Goal: Navigation & Orientation: Find specific page/section

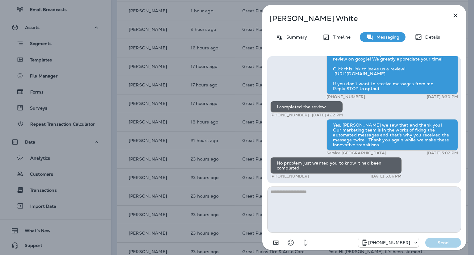
click at [454, 15] on icon "button" at bounding box center [455, 15] width 7 height 7
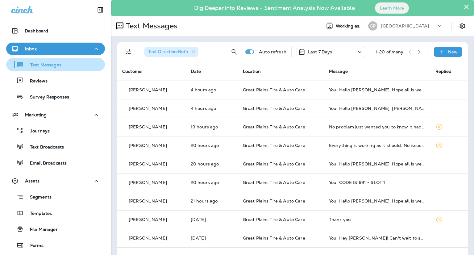
click at [38, 65] on p "Text Messages" at bounding box center [42, 65] width 37 height 6
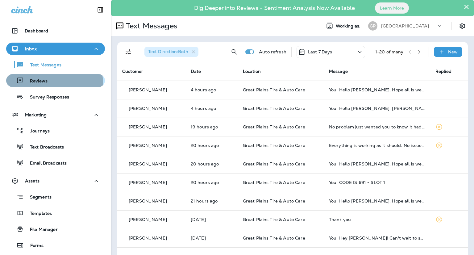
click at [36, 85] on div "Reviews" at bounding box center [28, 80] width 39 height 9
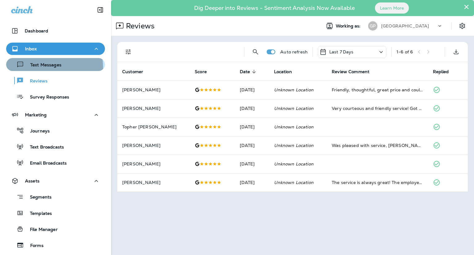
click at [38, 68] on p "Text Messages" at bounding box center [42, 65] width 37 height 6
